Goal: Transaction & Acquisition: Purchase product/service

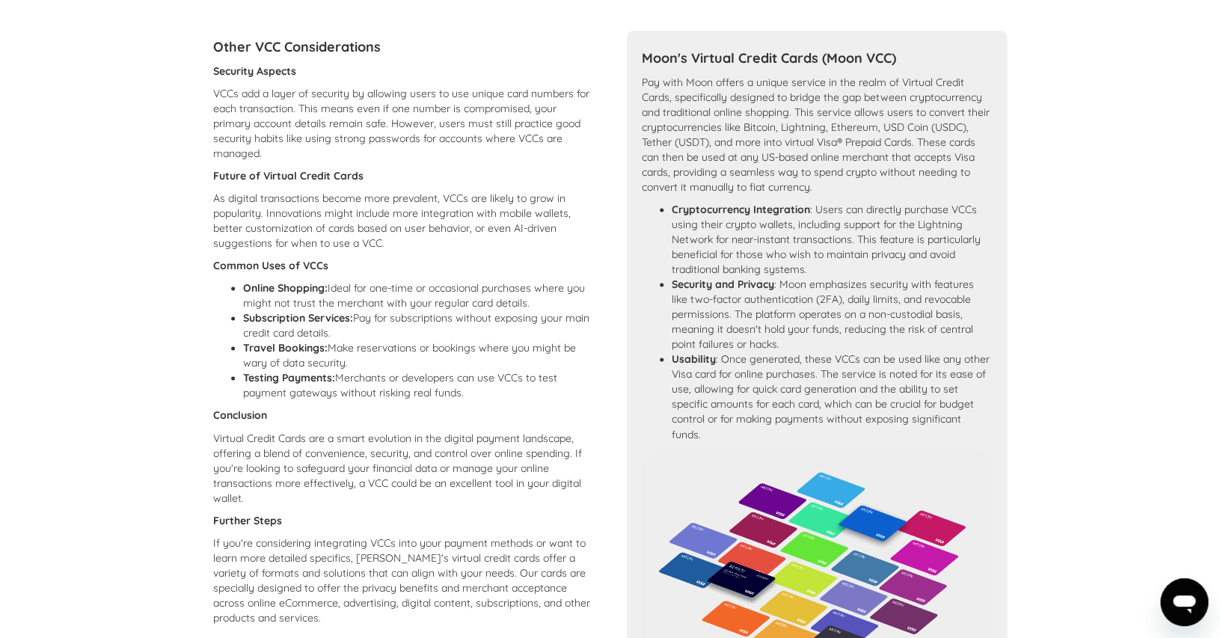
scroll to position [1158, 0]
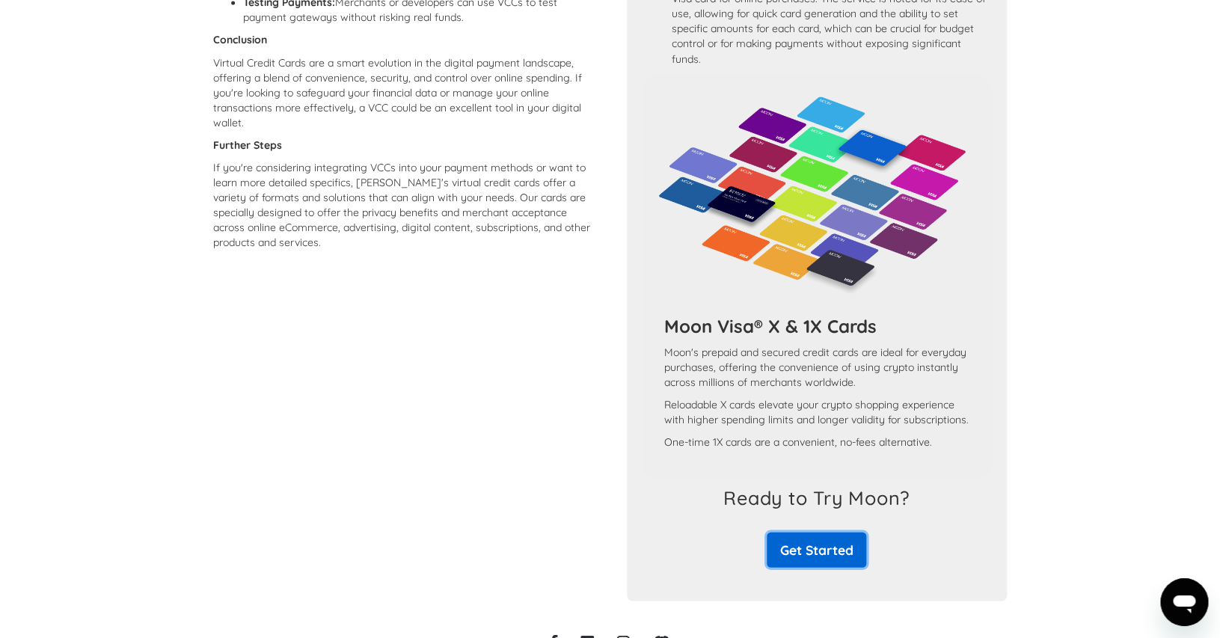
click at [811, 568] on link "Get Started" at bounding box center [817, 550] width 100 height 35
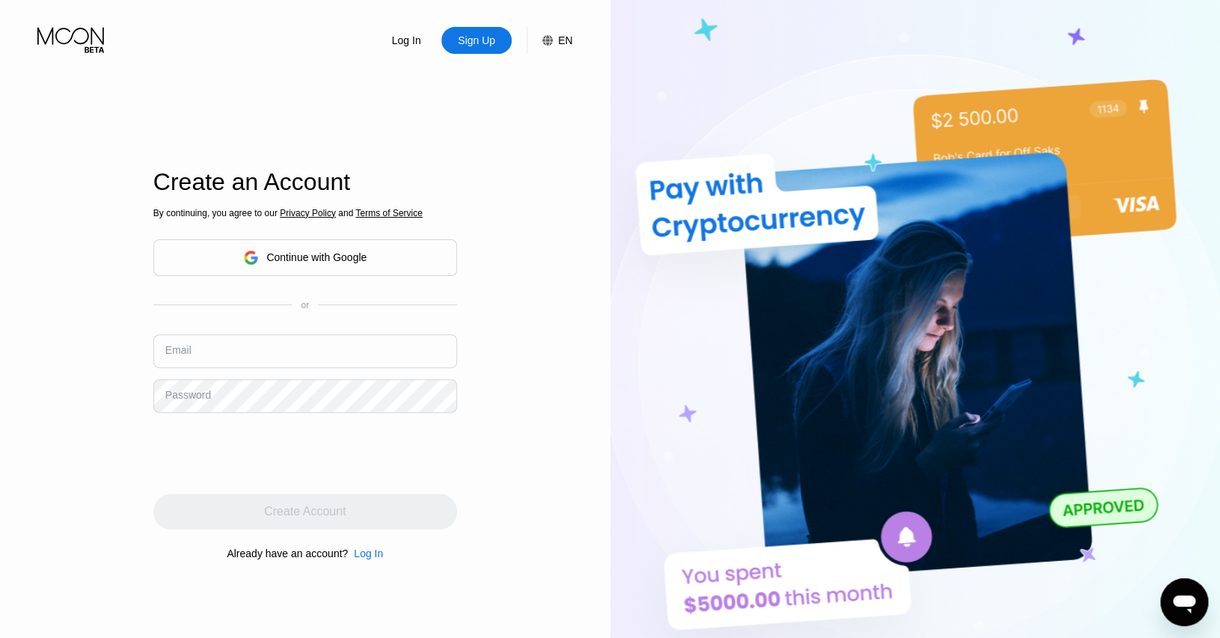
click at [82, 34] on icon at bounding box center [72, 40] width 70 height 26
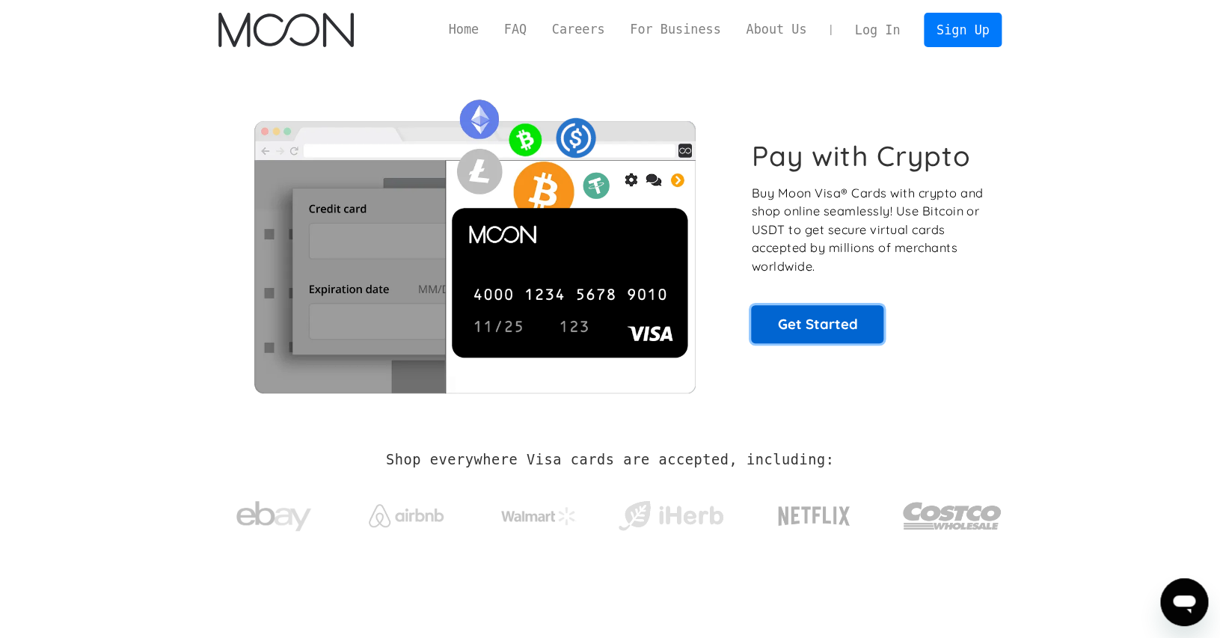
click at [835, 323] on link "Get Started" at bounding box center [817, 323] width 132 height 37
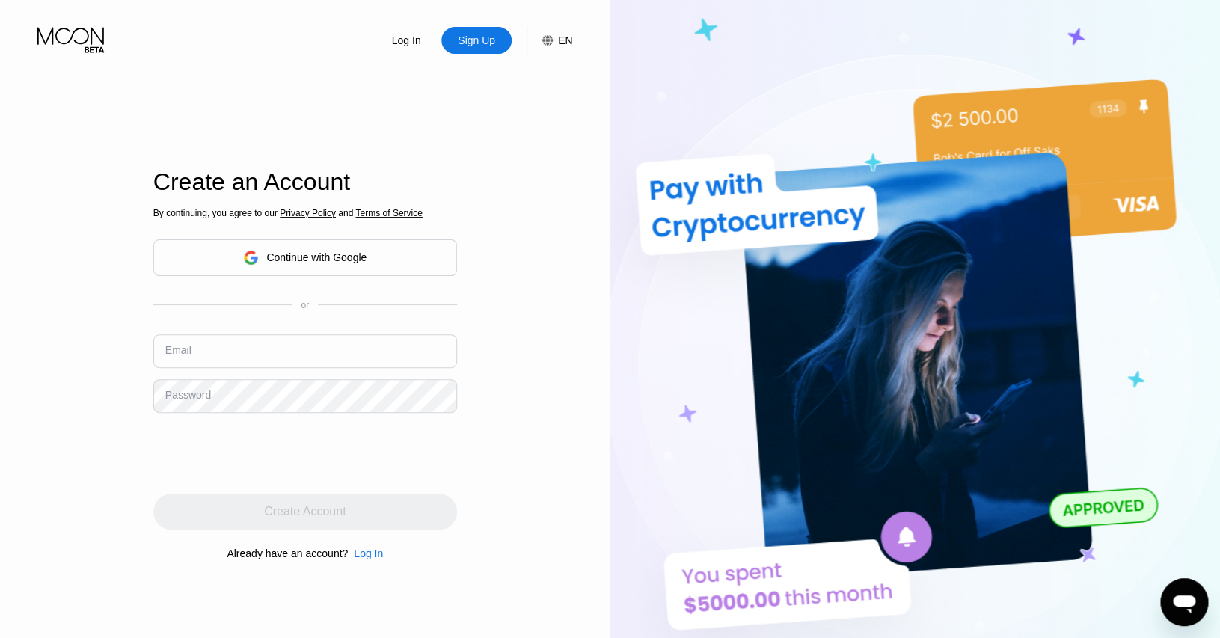
click at [331, 246] on div "Continue with Google" at bounding box center [304, 257] width 123 height 23
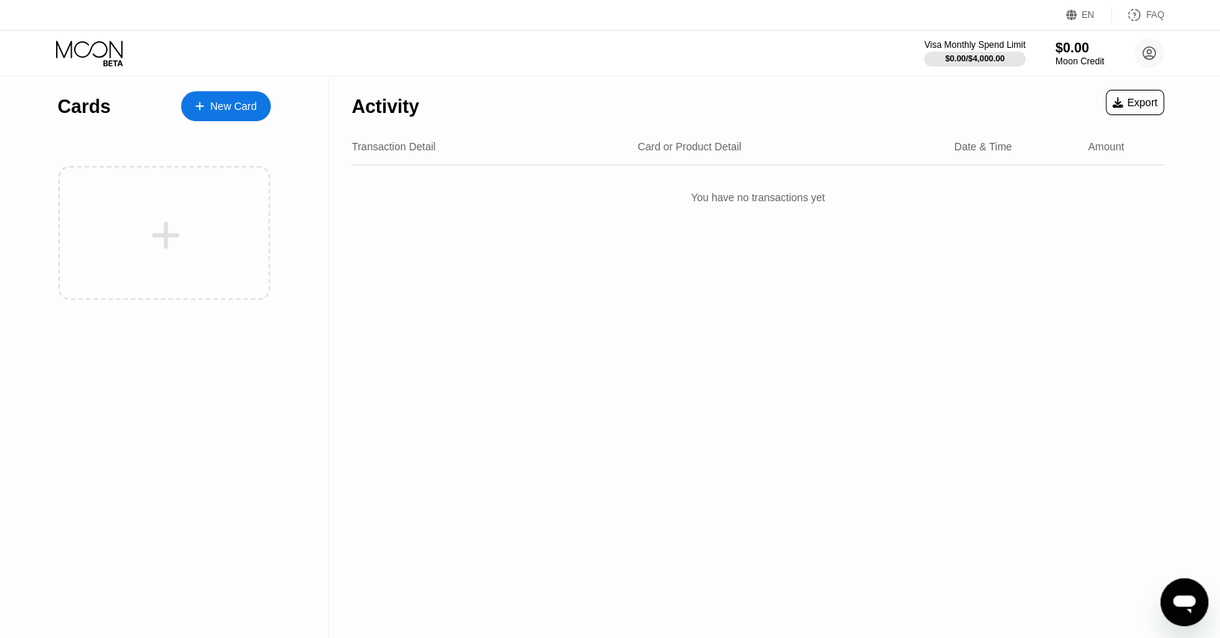
click at [240, 109] on div "New Card" at bounding box center [233, 106] width 46 height 13
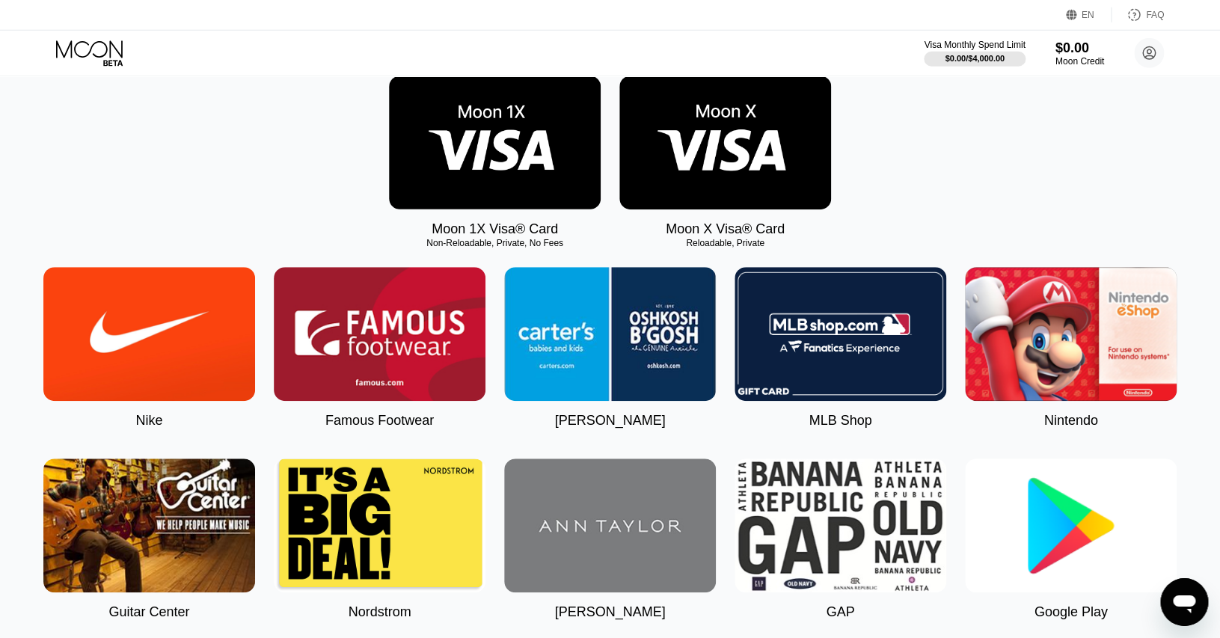
scroll to position [237, 0]
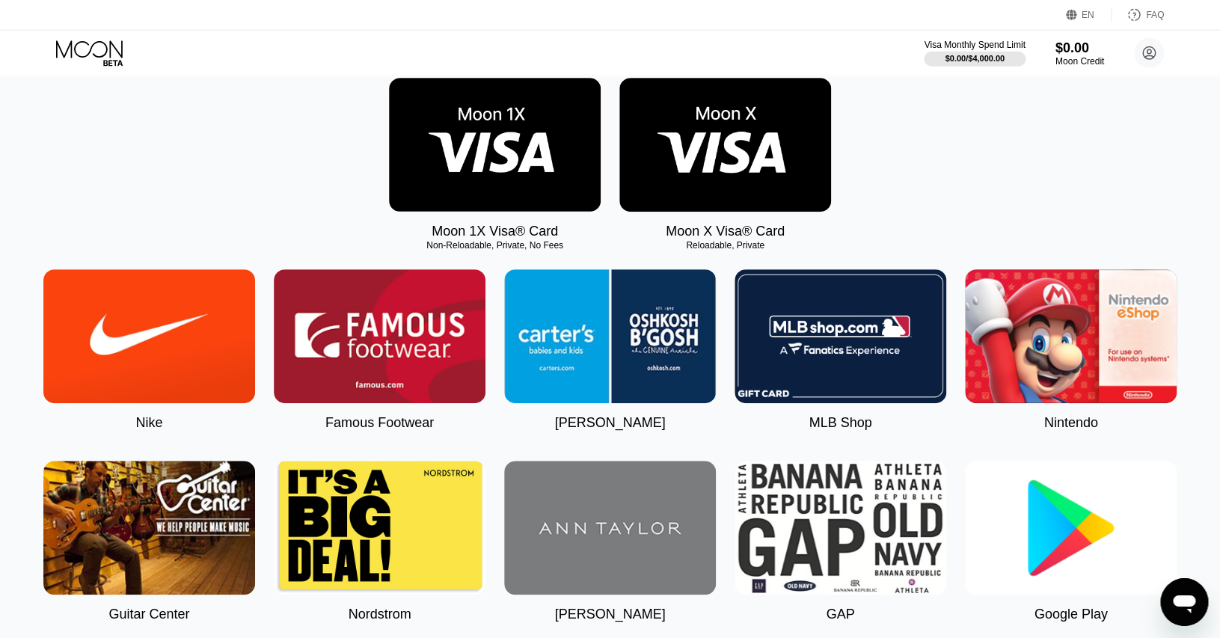
click at [996, 515] on img at bounding box center [1071, 528] width 212 height 134
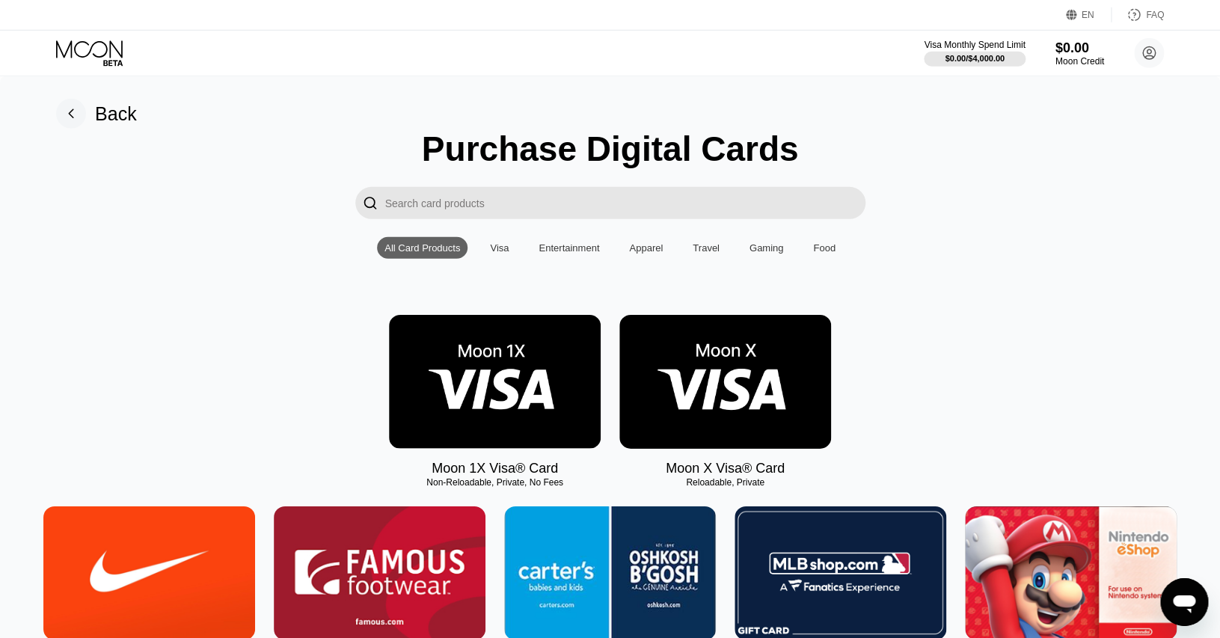
type input "0"
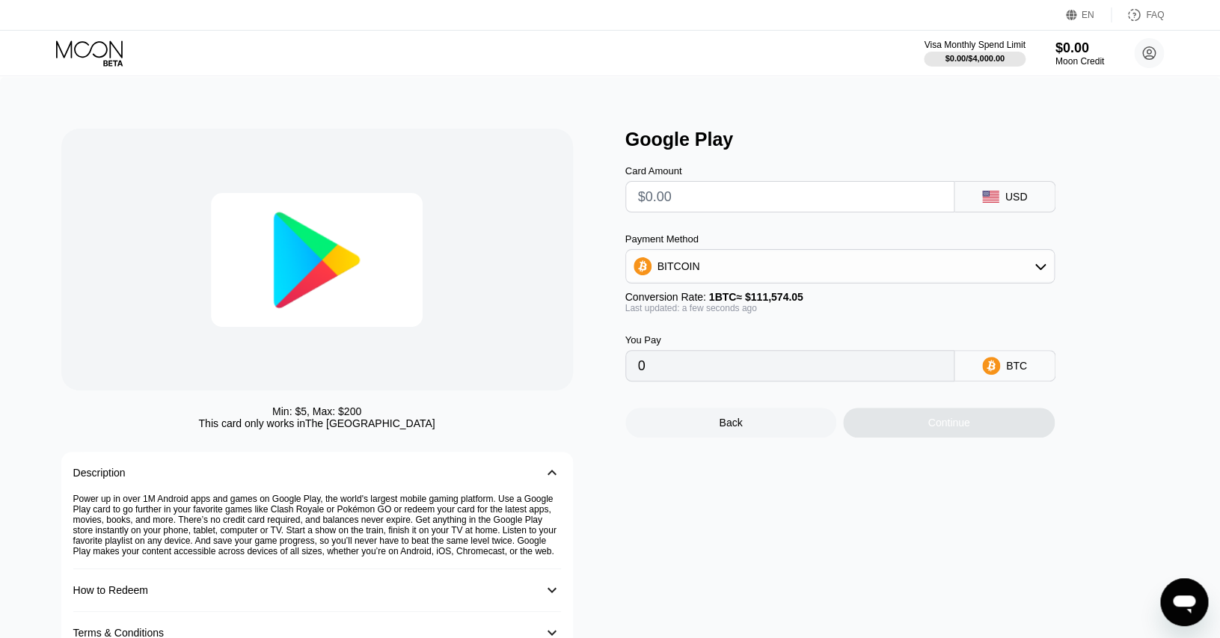
click at [685, 192] on input "text" at bounding box center [790, 197] width 304 height 30
type input "$1"
type input "0.00000897"
type input "0"
type input "$5"
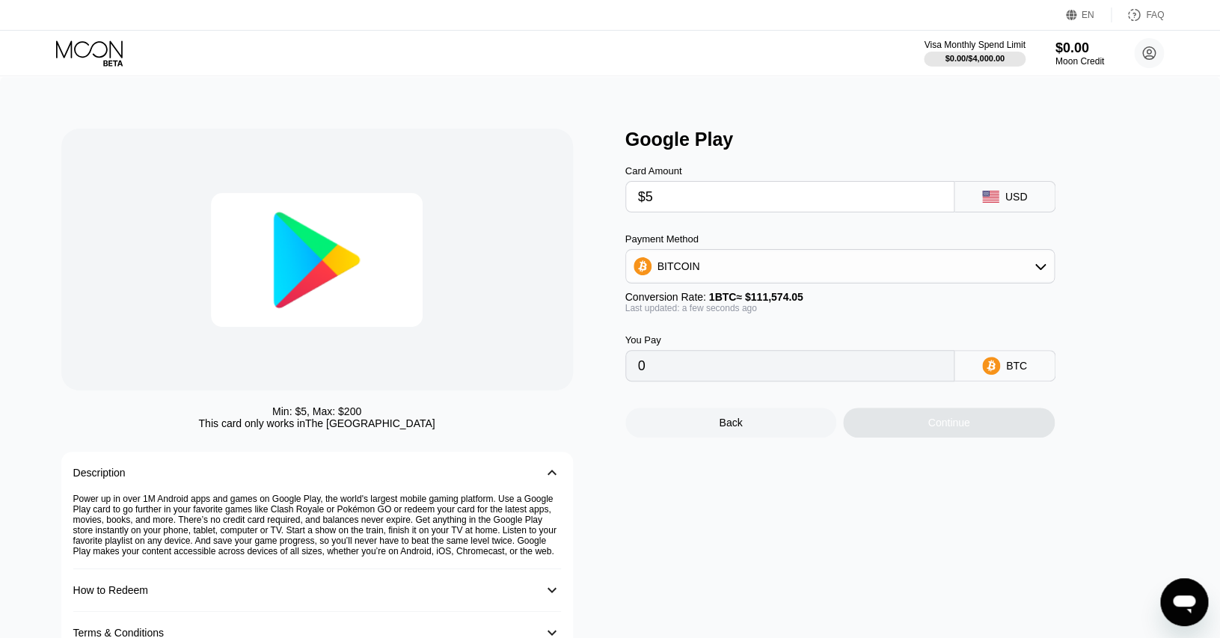
type input "0.00004482"
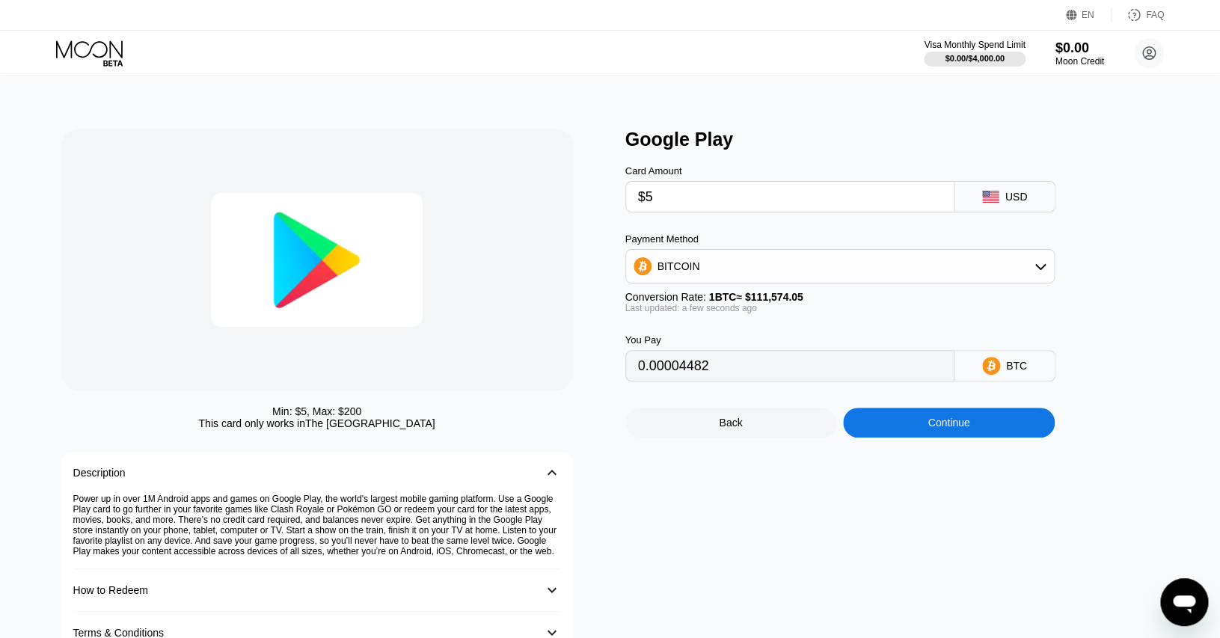
type input "$5"
click at [983, 368] on icon at bounding box center [991, 366] width 18 height 18
click at [1021, 368] on div "BTC" at bounding box center [1016, 366] width 21 height 12
click at [1024, 372] on div "BTC" at bounding box center [1016, 366] width 21 height 12
click at [999, 364] on icon at bounding box center [991, 366] width 18 height 18
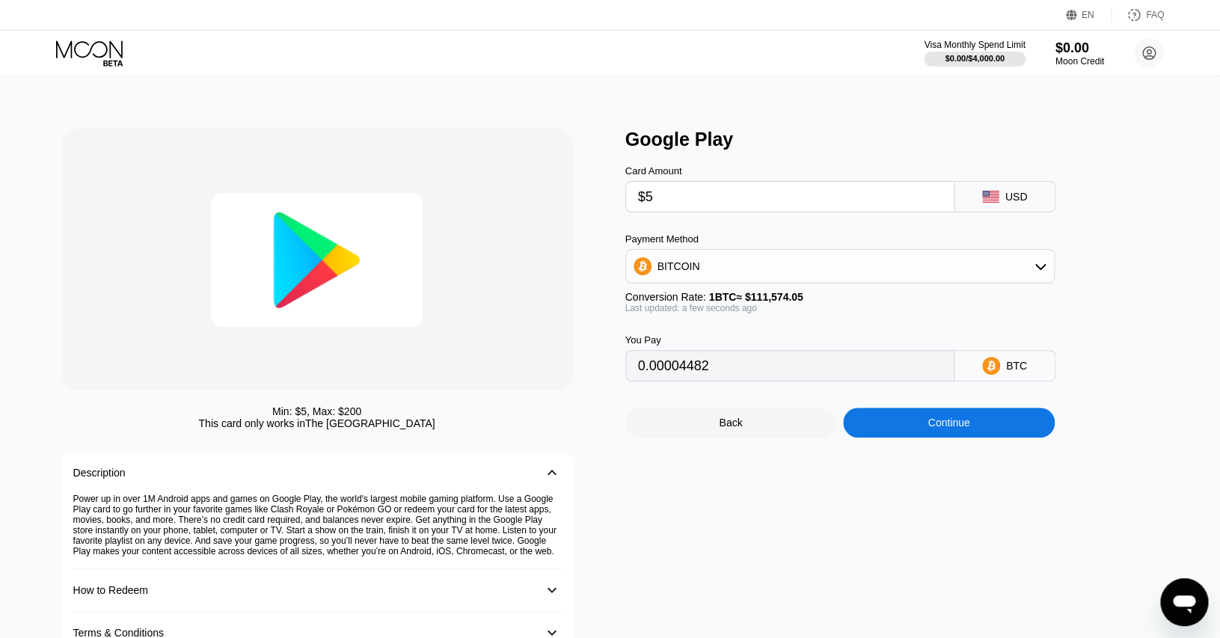
click at [999, 364] on icon at bounding box center [991, 366] width 18 height 18
click at [994, 375] on icon at bounding box center [991, 366] width 18 height 18
click at [777, 195] on input "$5" at bounding box center [790, 197] width 304 height 30
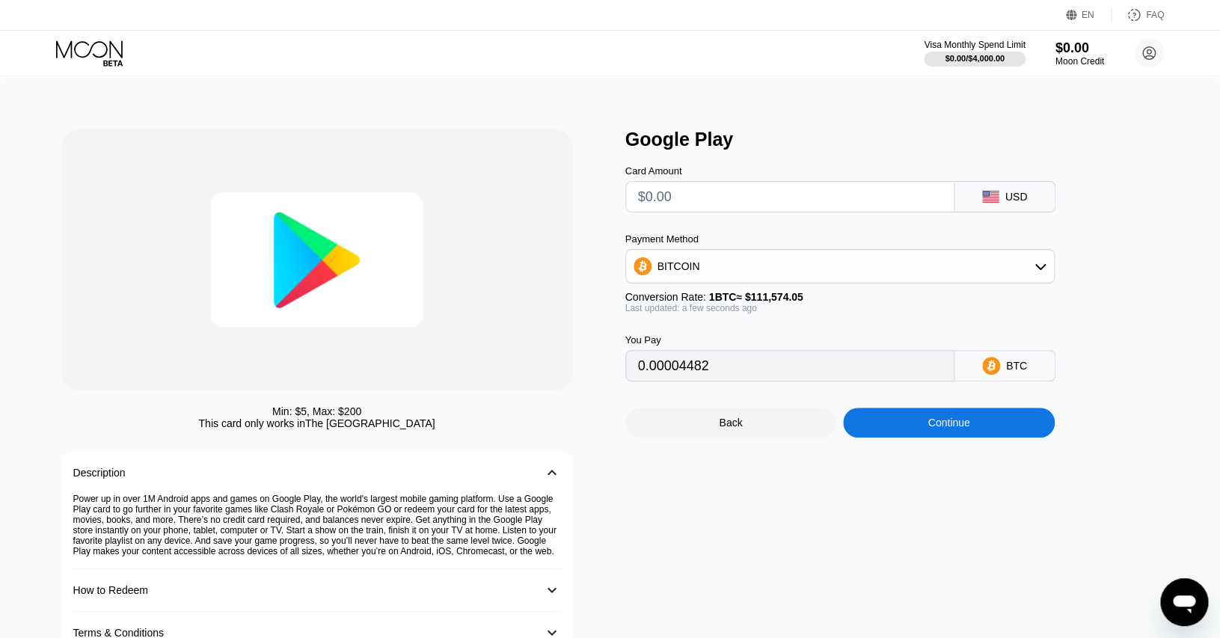
type input "$1"
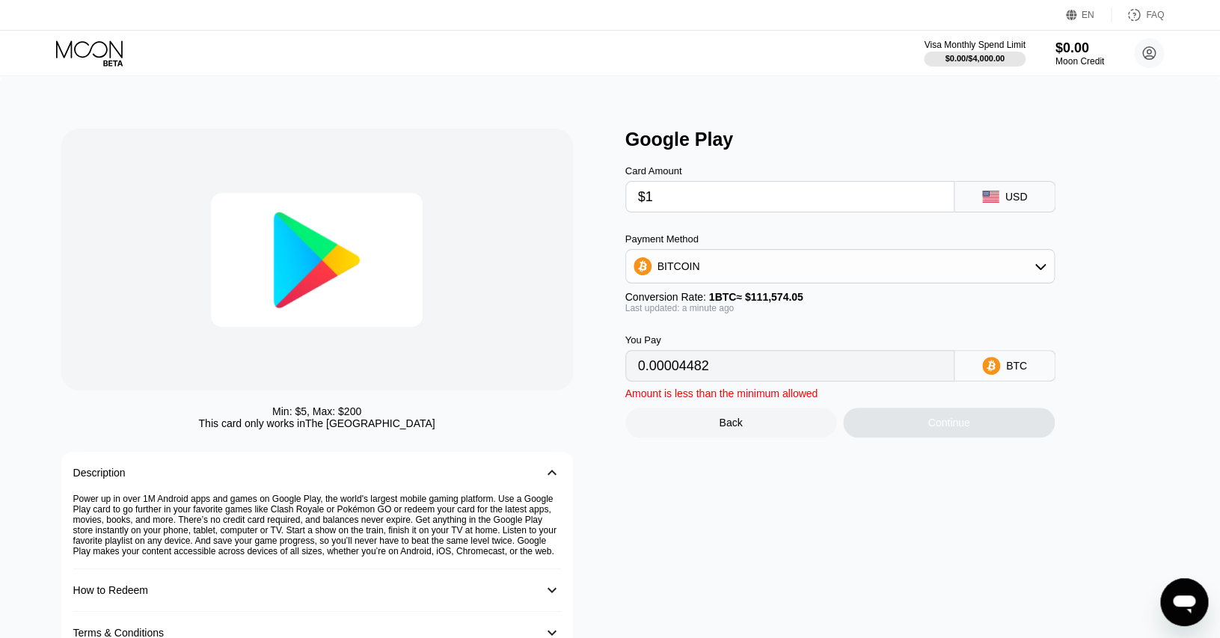
type input "0.00000897"
type input "0"
type input "$5"
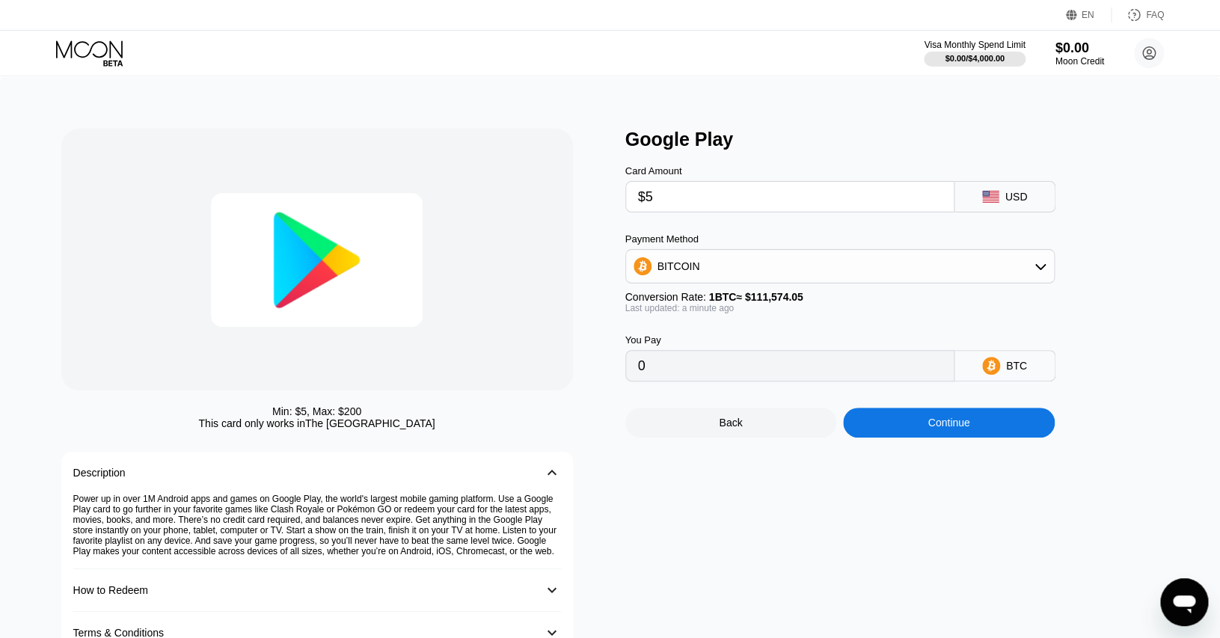
type input "0.00004482"
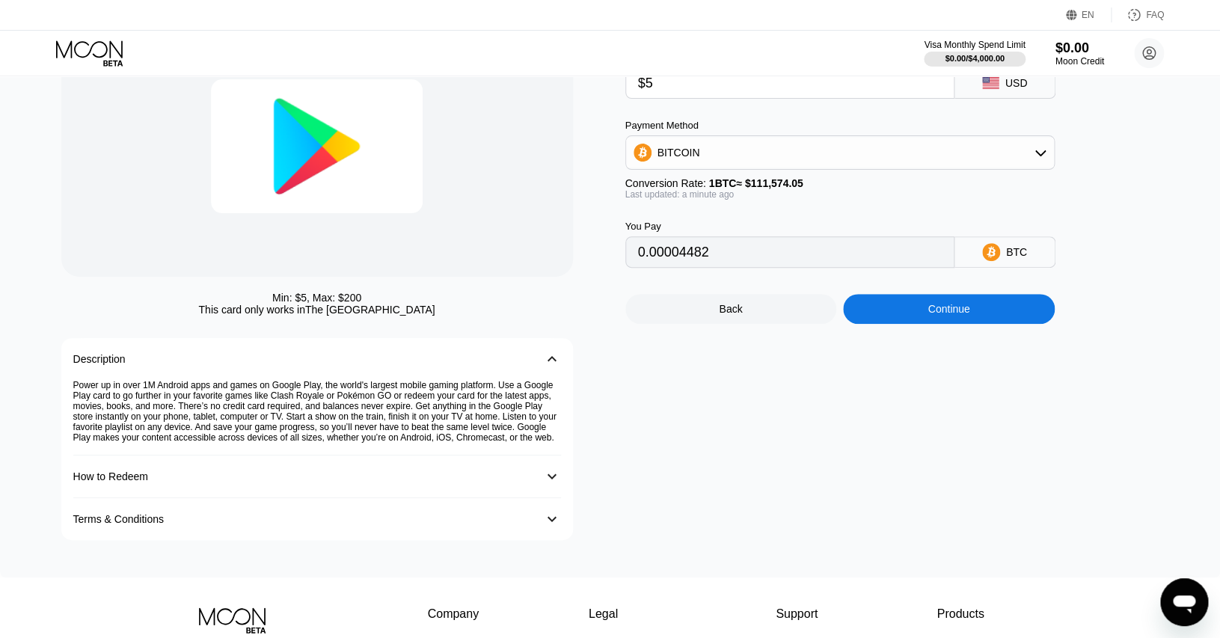
click at [544, 486] on div "󰅀" at bounding box center [552, 477] width 18 height 18
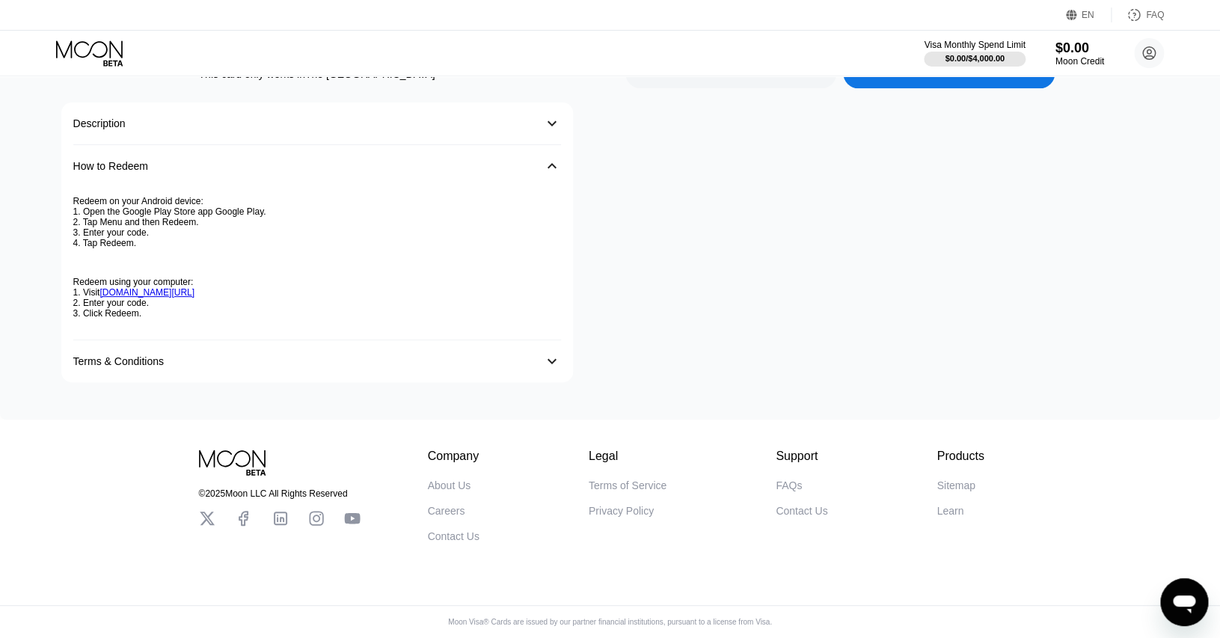
click at [525, 340] on div "Terms & Conditions 󰅀" at bounding box center [317, 361] width 488 height 42
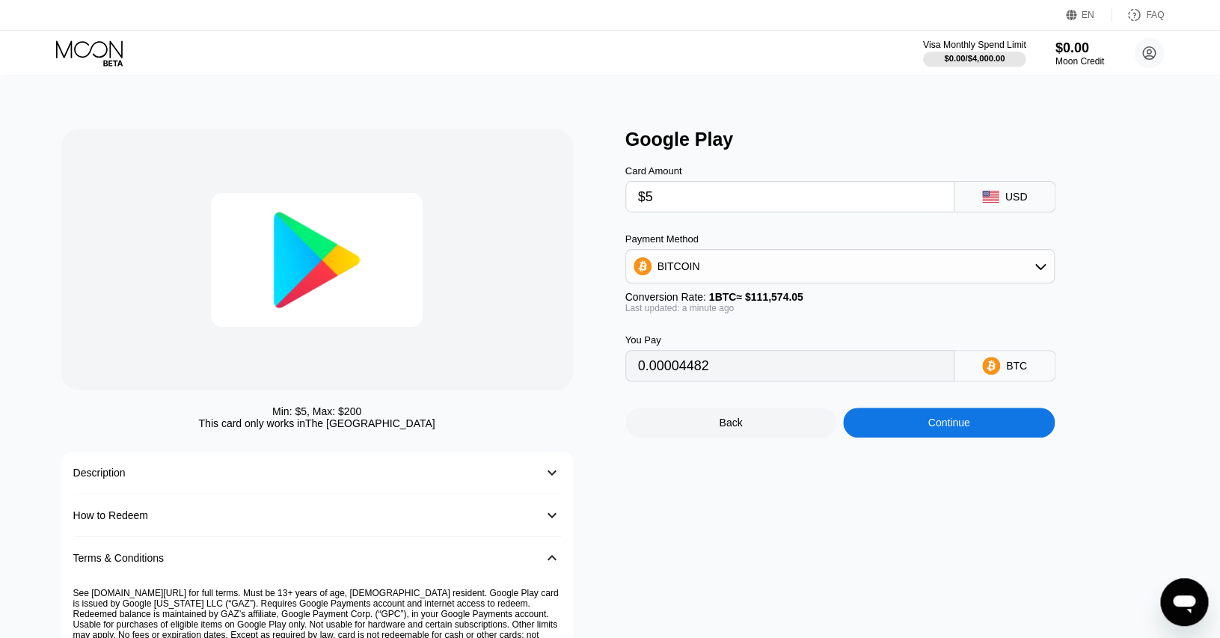
click at [976, 58] on div "$0.00 / $4,000.00" at bounding box center [974, 58] width 61 height 9
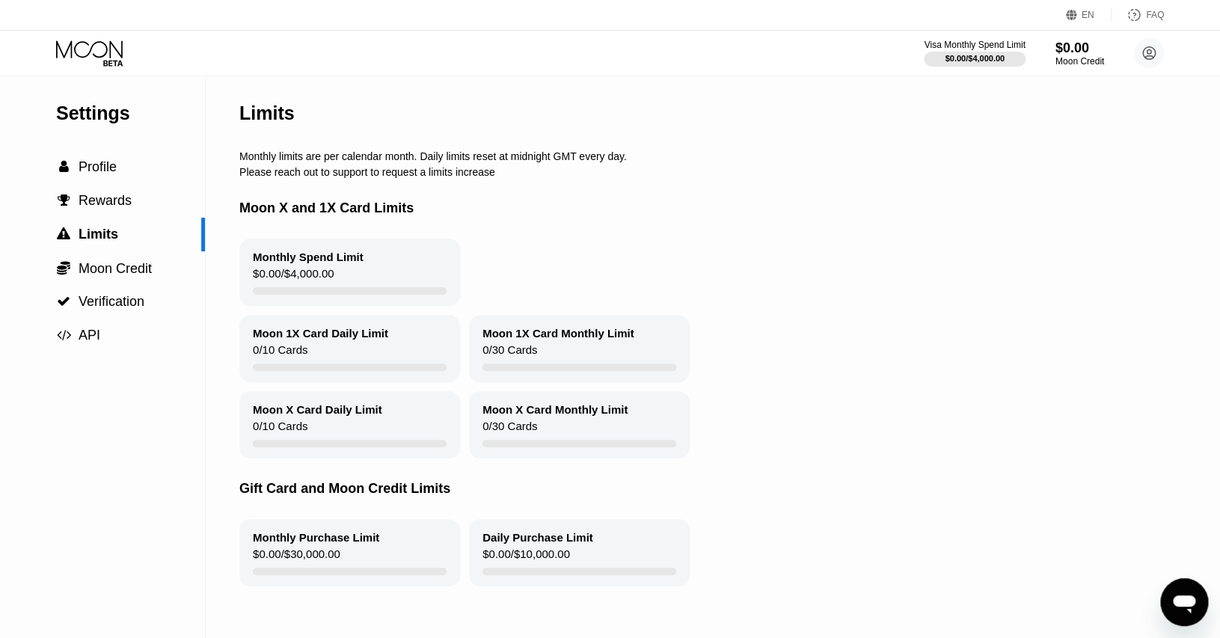
click at [334, 287] on div "$0.00 / $4,000.00" at bounding box center [293, 277] width 81 height 20
click at [131, 308] on span "Verification" at bounding box center [112, 301] width 66 height 15
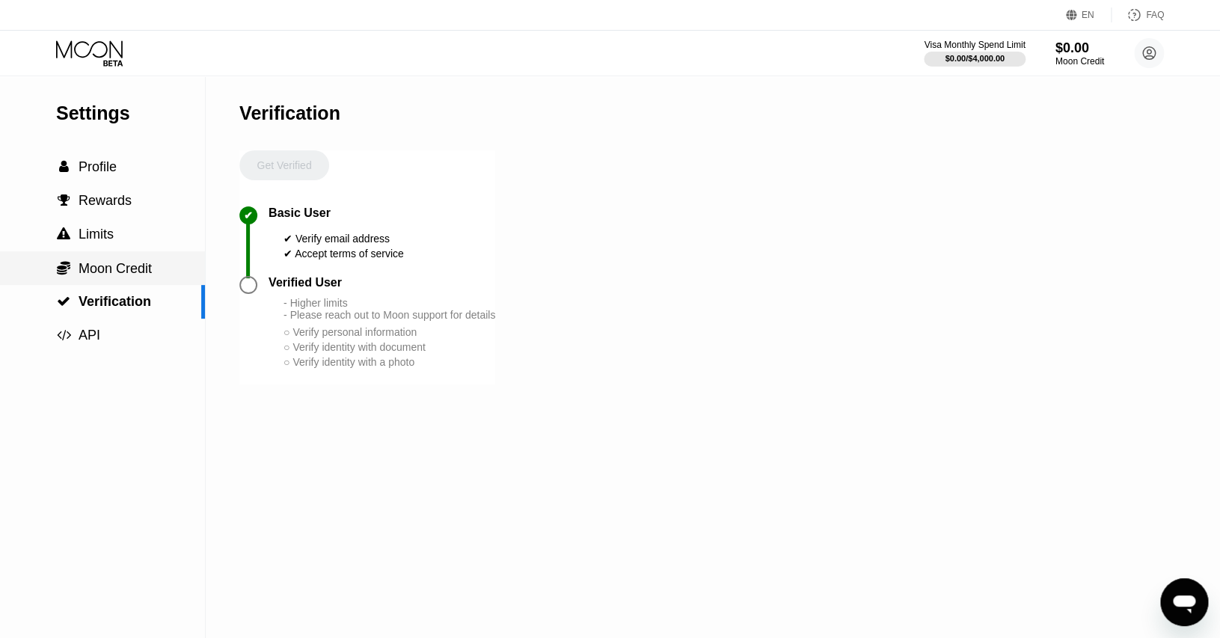
click at [131, 278] on div " Moon Credit" at bounding box center [102, 268] width 205 height 34
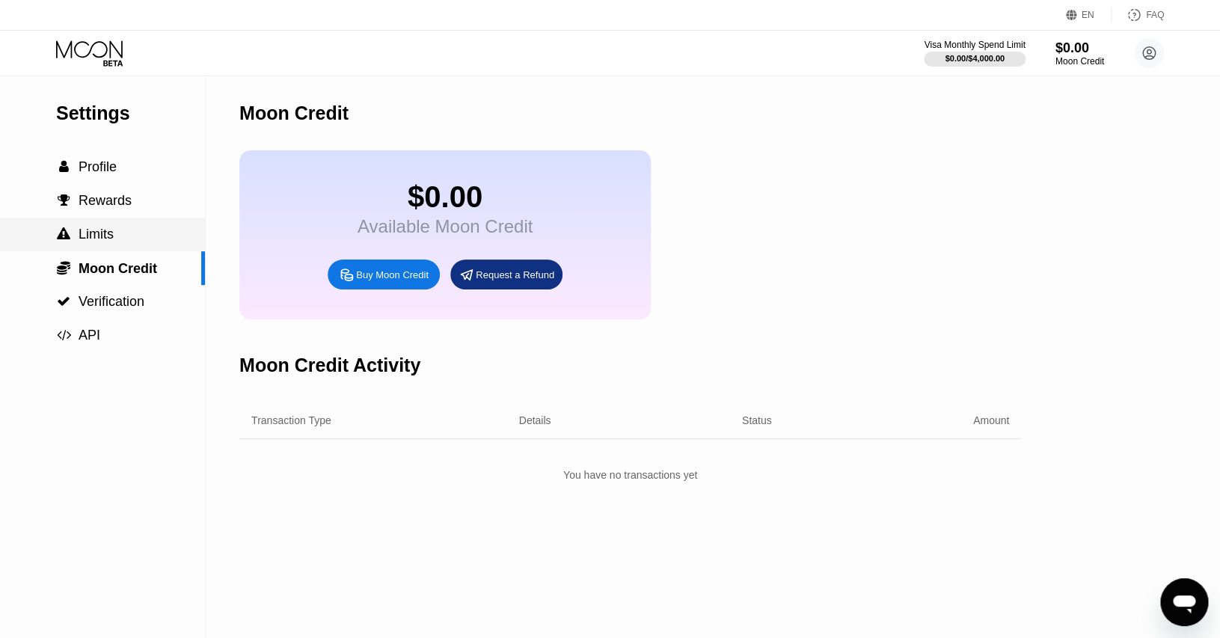
click at [115, 236] on div " Limits" at bounding box center [102, 235] width 205 height 16
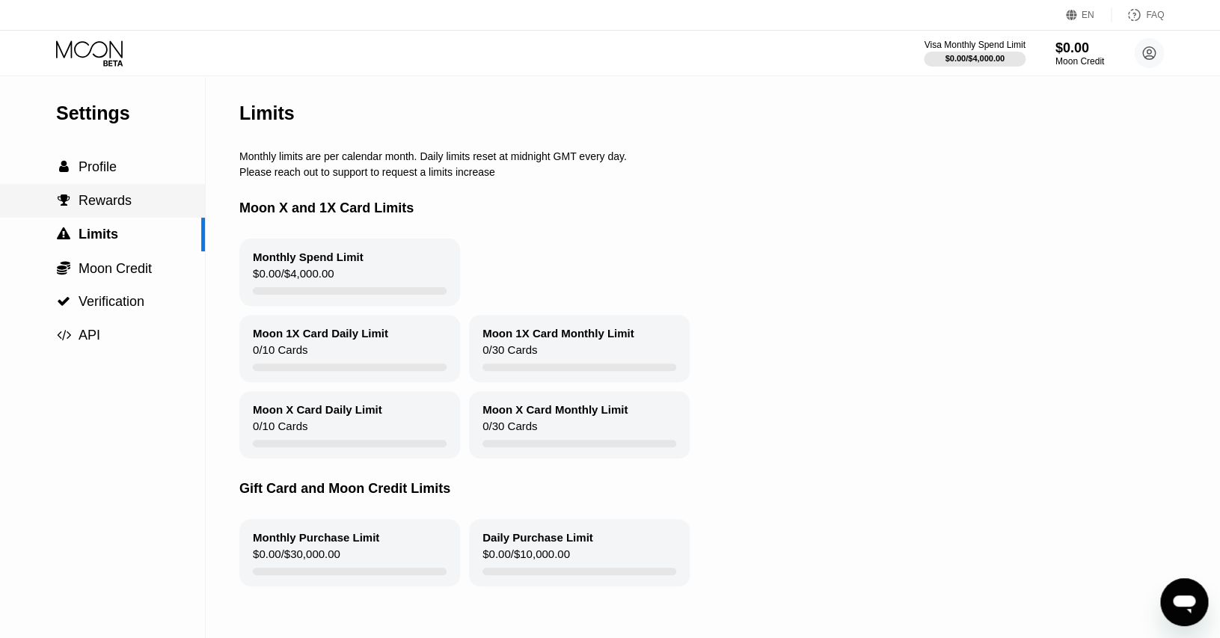
click at [115, 192] on div " Rewards" at bounding box center [102, 201] width 205 height 34
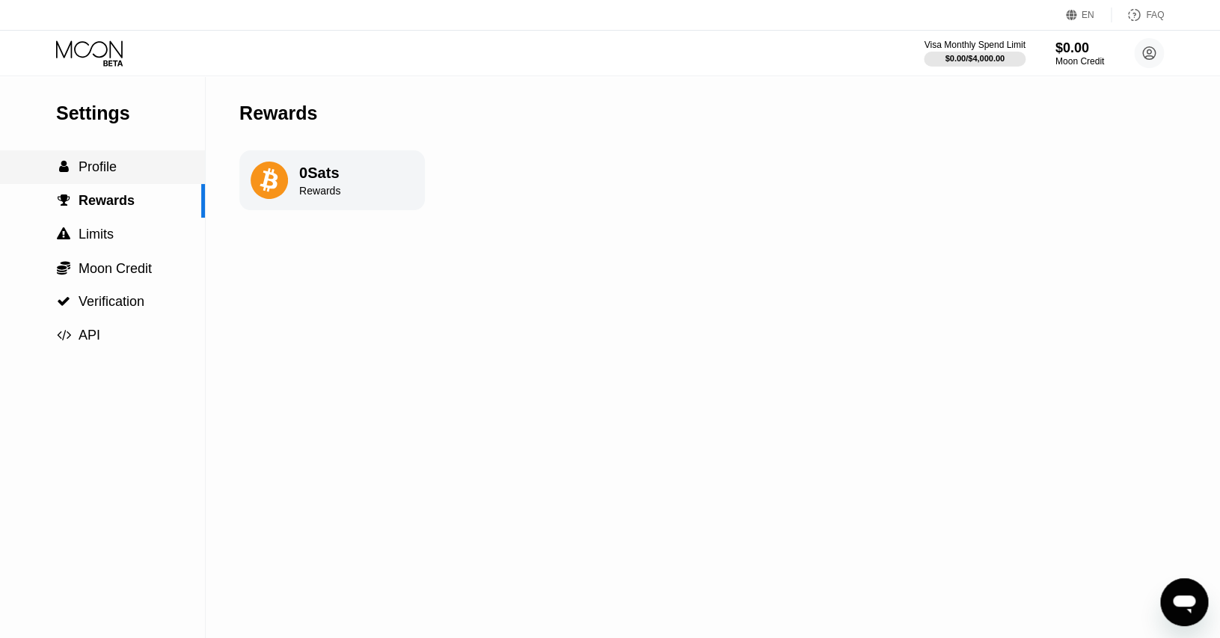
click at [115, 166] on span "Profile" at bounding box center [98, 166] width 38 height 15
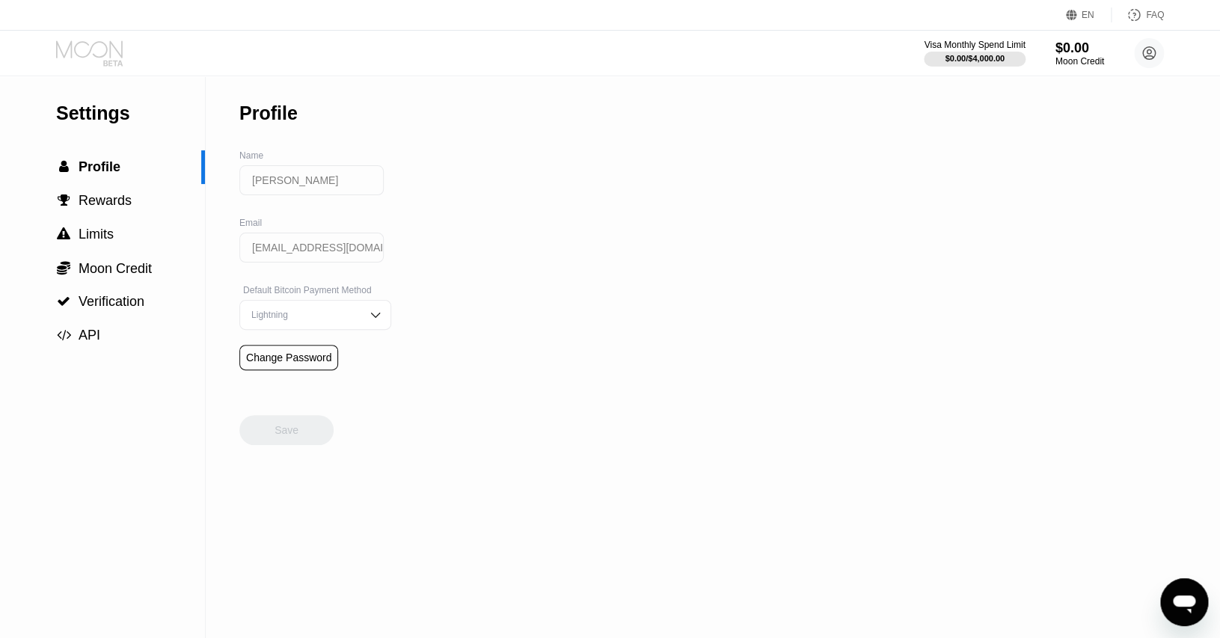
click at [103, 48] on icon at bounding box center [91, 53] width 70 height 26
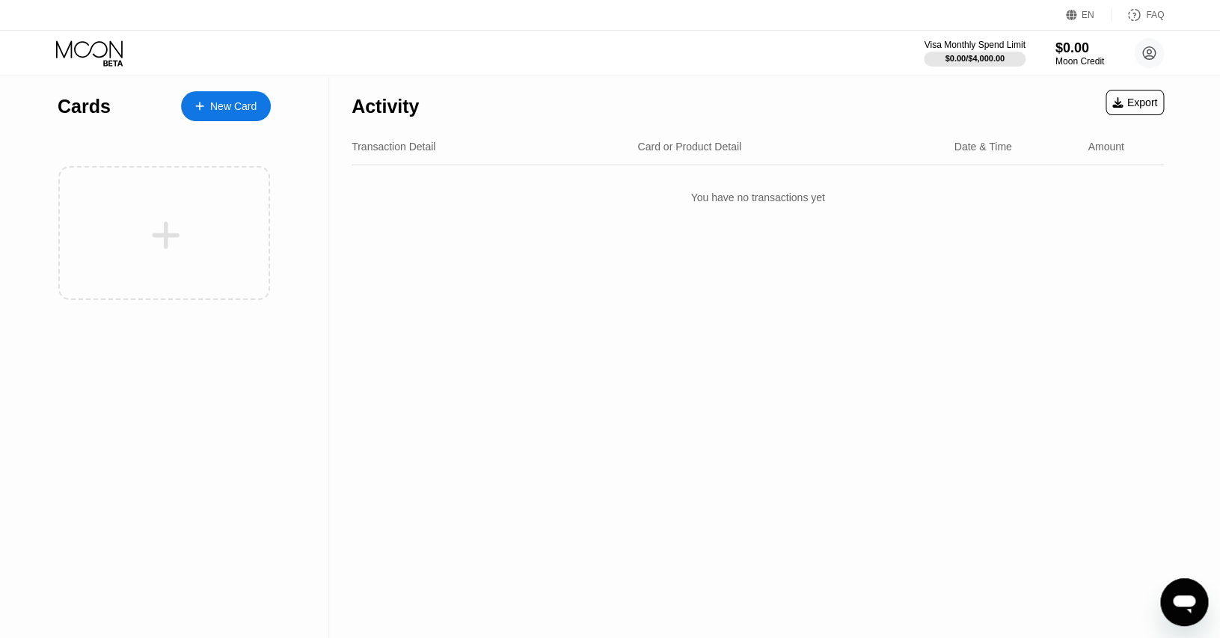
click at [235, 114] on div "New Card" at bounding box center [226, 106] width 90 height 30
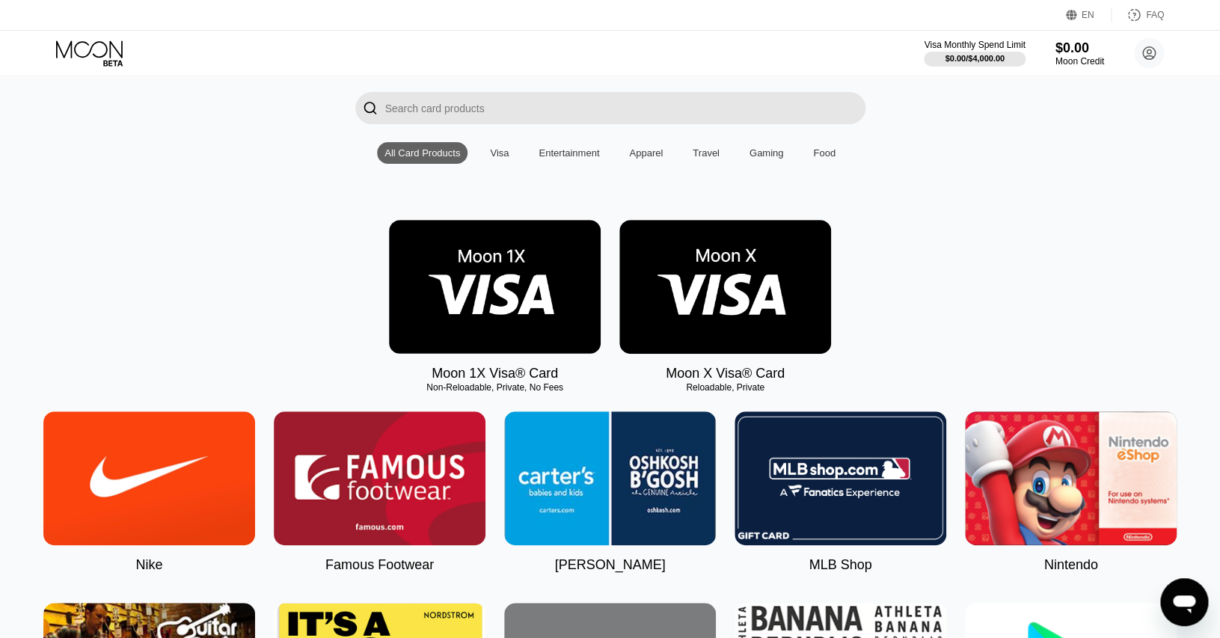
scroll to position [125, 0]
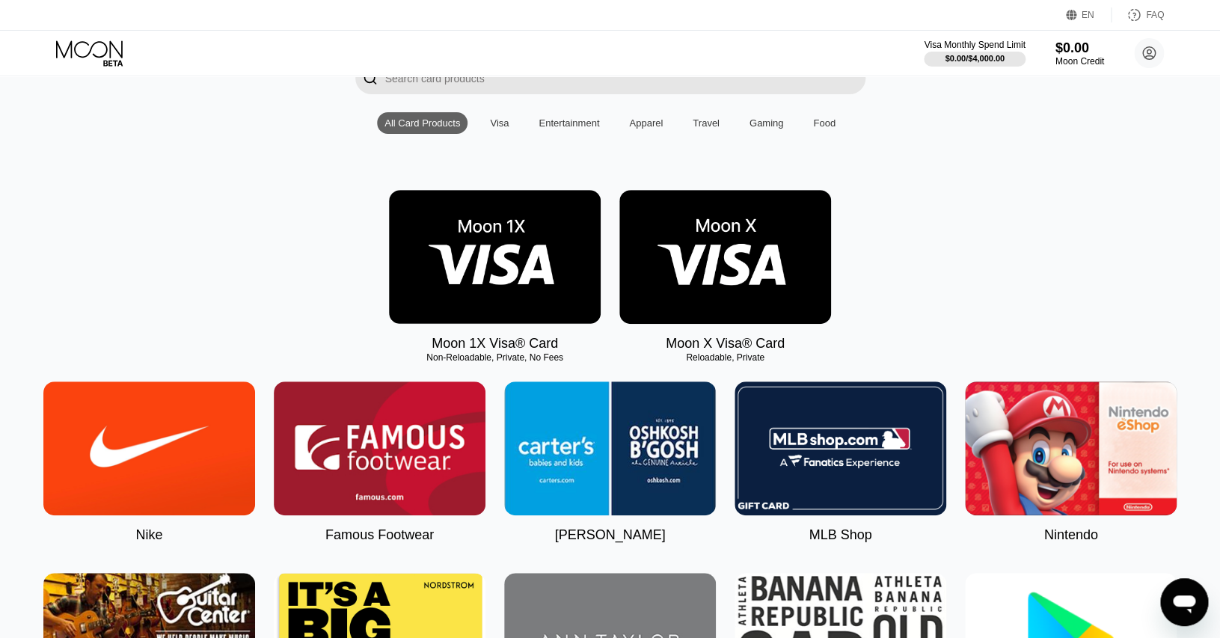
click at [485, 289] on img at bounding box center [495, 257] width 212 height 134
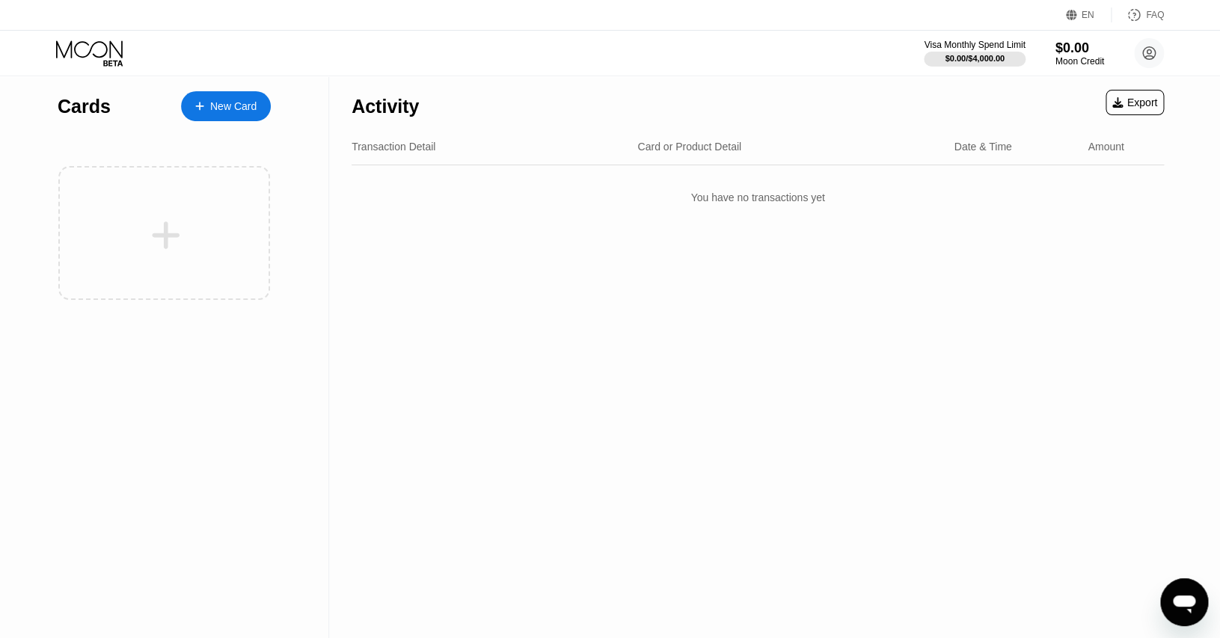
click at [751, 361] on div "Activity Export Transaction Detail Card or Product Detail Date & Time Amount Yo…" at bounding box center [758, 357] width 858 height 562
click at [189, 254] on div at bounding box center [164, 233] width 212 height 134
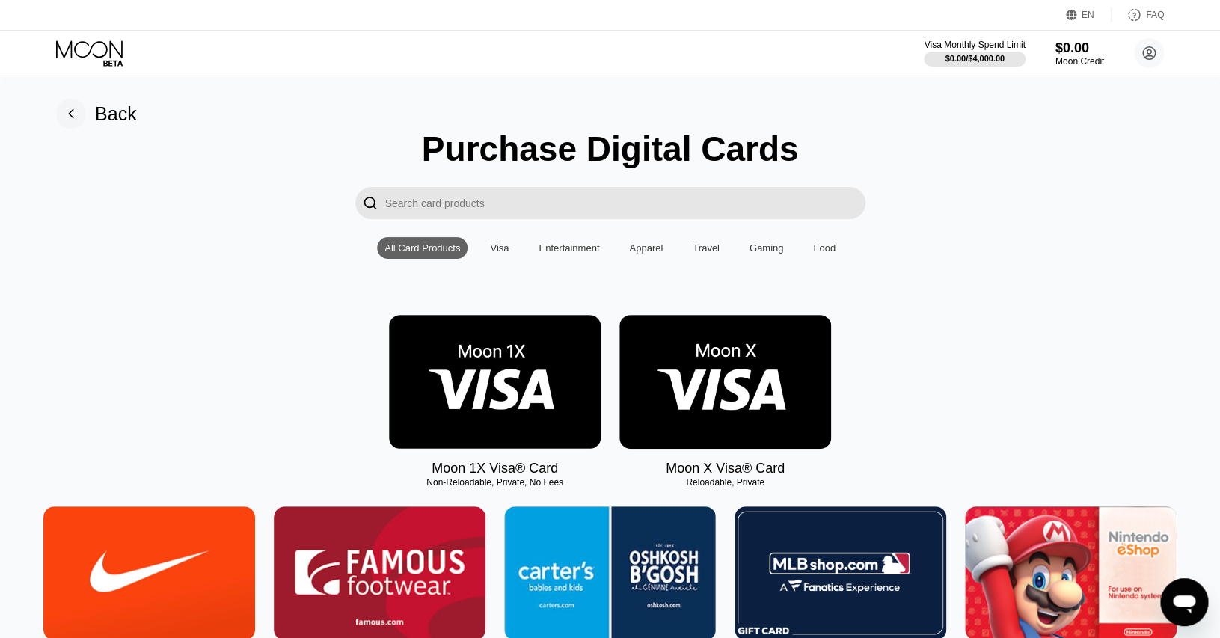
click at [507, 245] on div "Visa" at bounding box center [499, 247] width 19 height 11
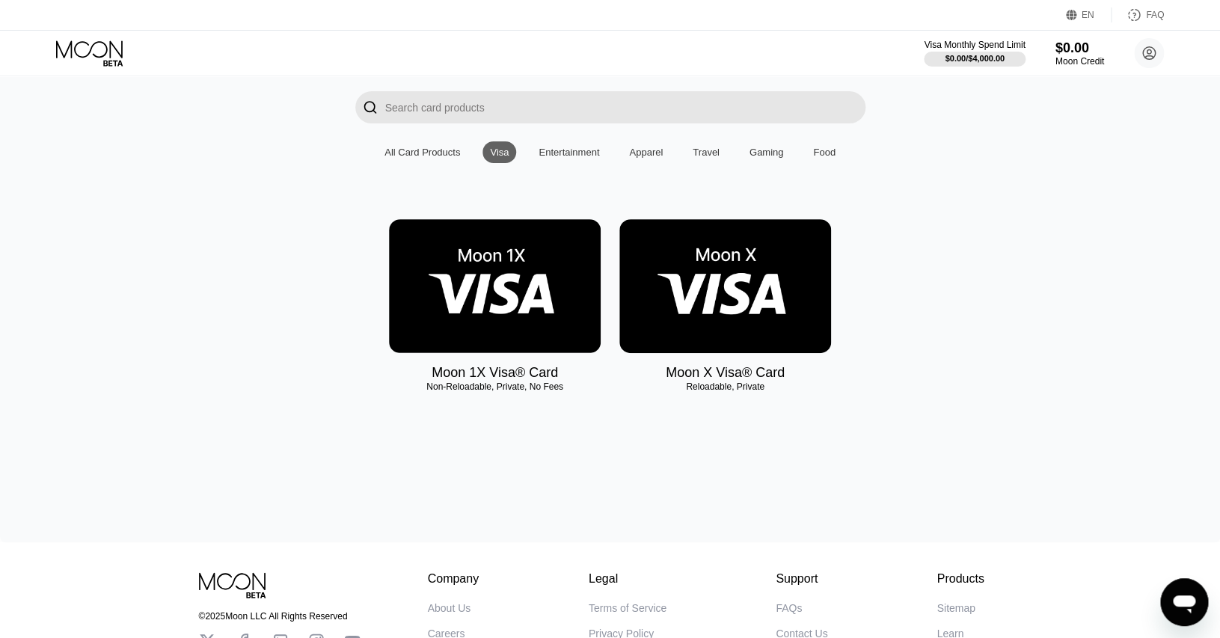
scroll to position [91, 0]
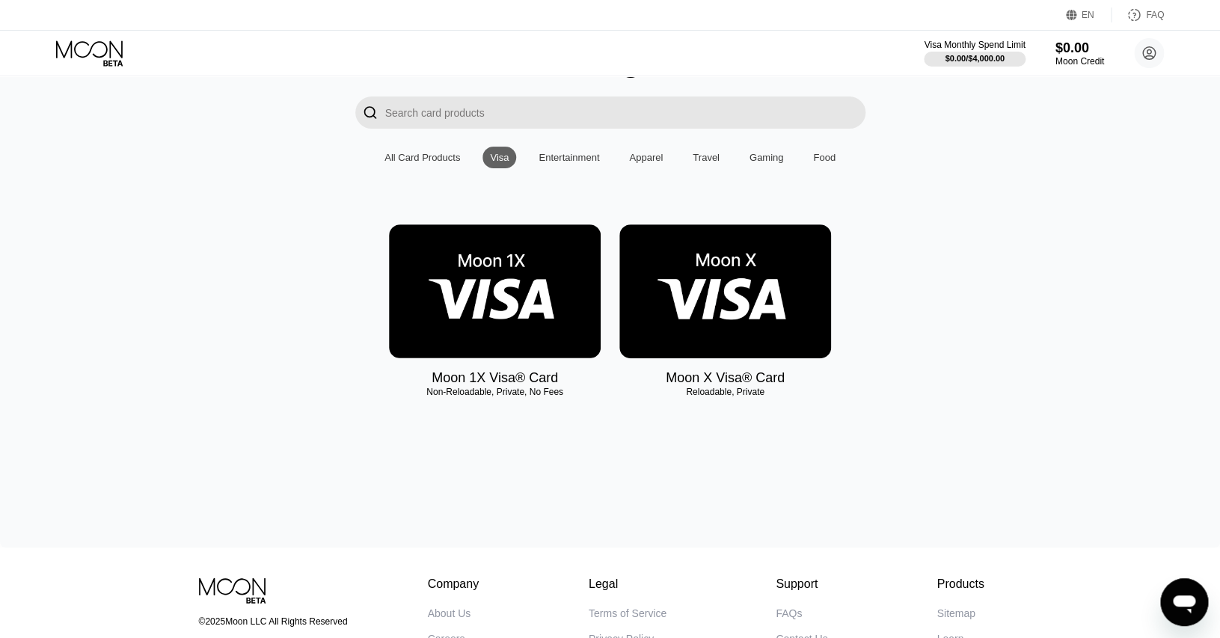
click at [548, 157] on div "Entertainment" at bounding box center [569, 157] width 61 height 11
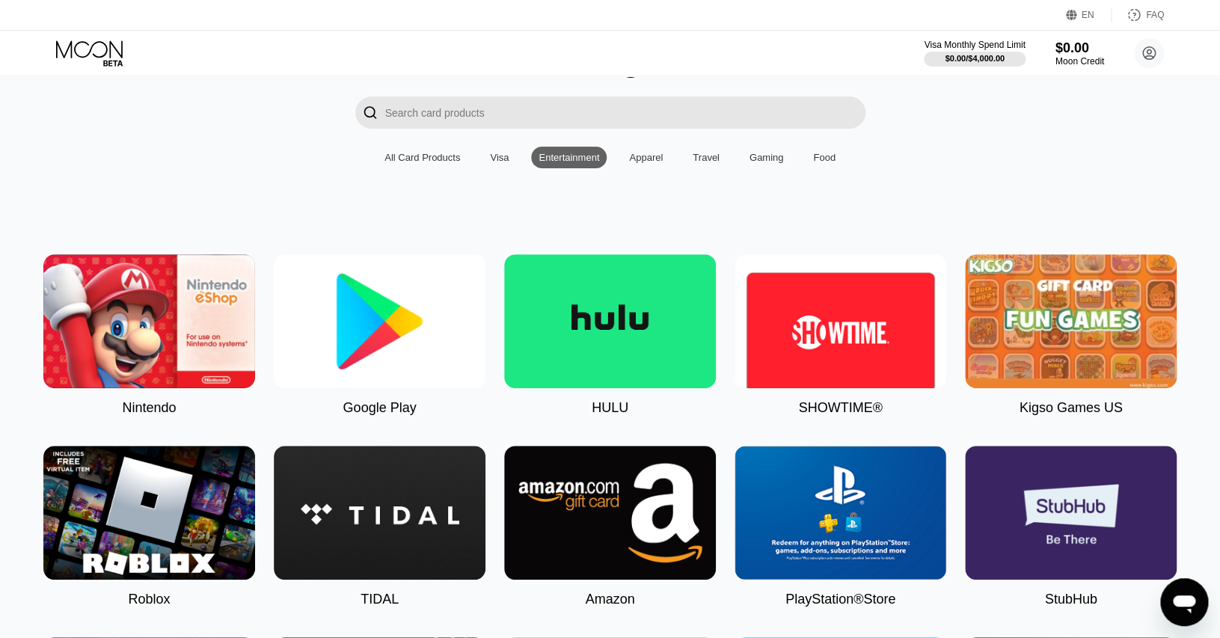
click at [643, 161] on div "Apparel" at bounding box center [646, 157] width 34 height 11
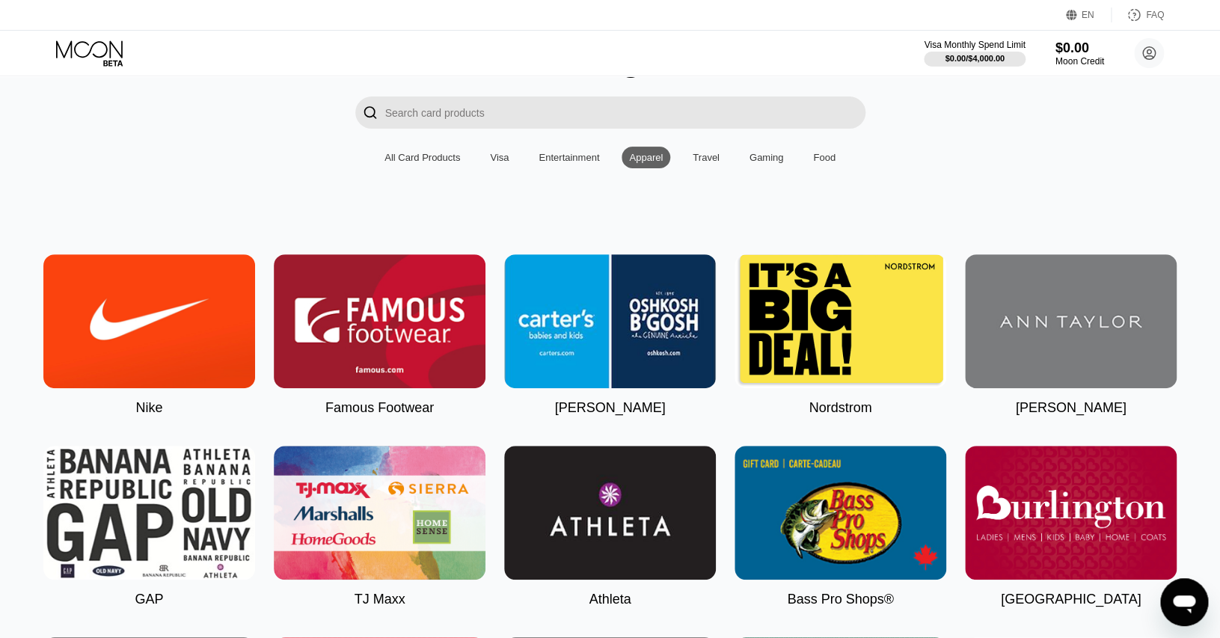
click at [742, 165] on div "All Card Products Visa Entertainment Apparel Travel Gaming Food" at bounding box center [610, 158] width 466 height 22
click at [795, 168] on div "All Card Products Visa Entertainment Apparel Travel Gaming Food" at bounding box center [610, 158] width 466 height 22
click at [776, 162] on div "Gaming" at bounding box center [767, 157] width 34 height 11
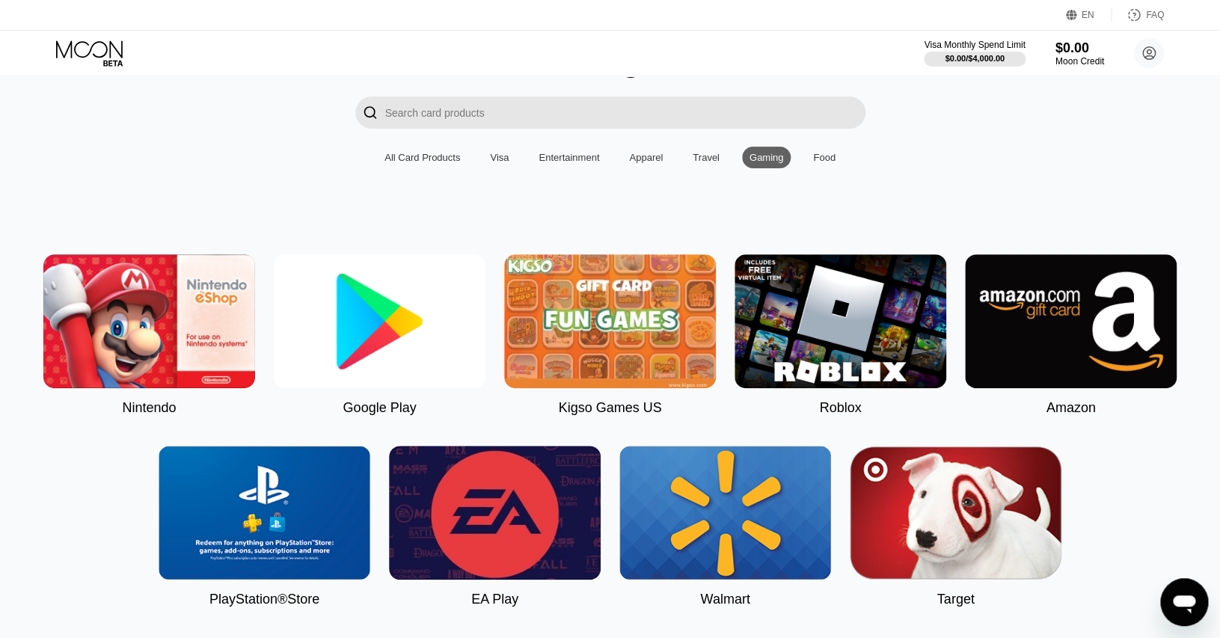
click at [810, 162] on div "All Card Products Visa Entertainment Apparel Travel Gaming Food" at bounding box center [610, 158] width 466 height 22
click at [831, 160] on div "Food" at bounding box center [824, 157] width 22 height 11
